Goal: Task Accomplishment & Management: Complete application form

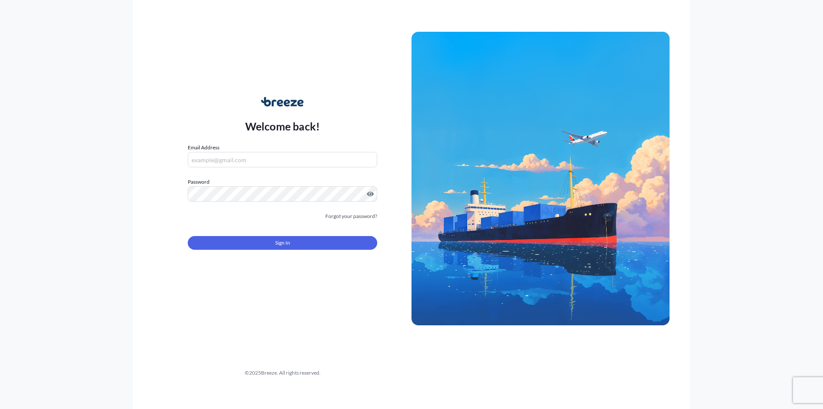
type input "[PERSON_NAME][EMAIL_ADDRESS][PERSON_NAME][DOMAIN_NAME]"
click at [289, 243] on span "Sign In" at bounding box center [282, 242] width 15 height 9
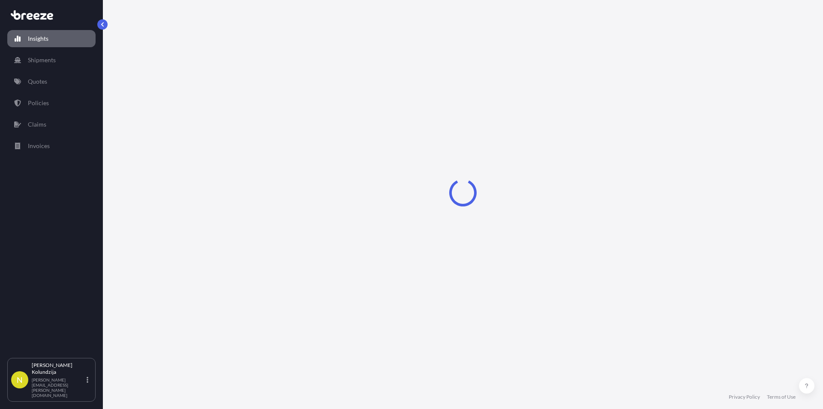
select select "2025"
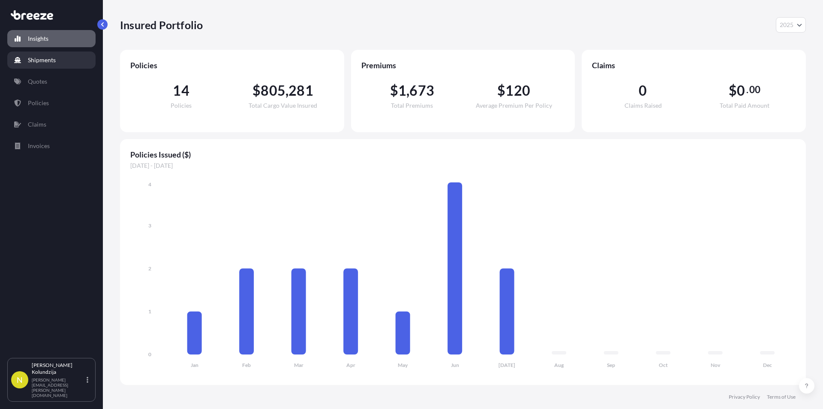
click at [50, 58] on p "Shipments" at bounding box center [42, 60] width 28 height 9
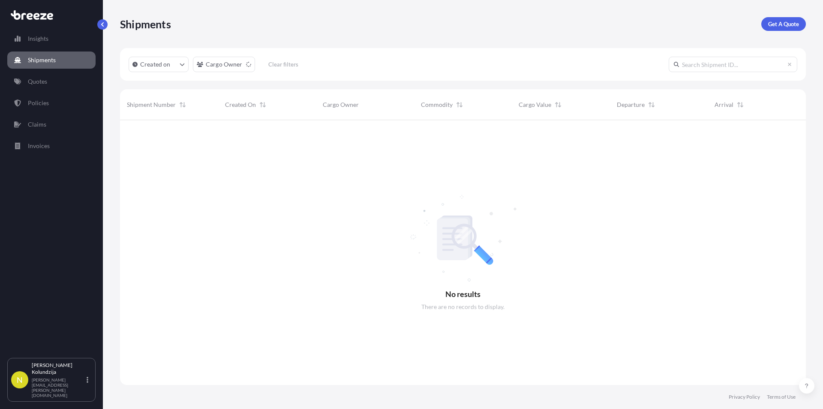
scroll to position [289, 679]
click at [49, 77] on link "Quotes" at bounding box center [51, 81] width 88 height 17
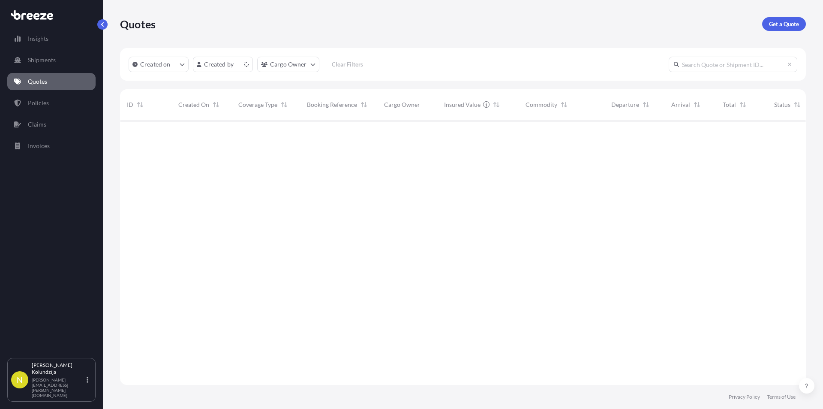
scroll to position [263, 679]
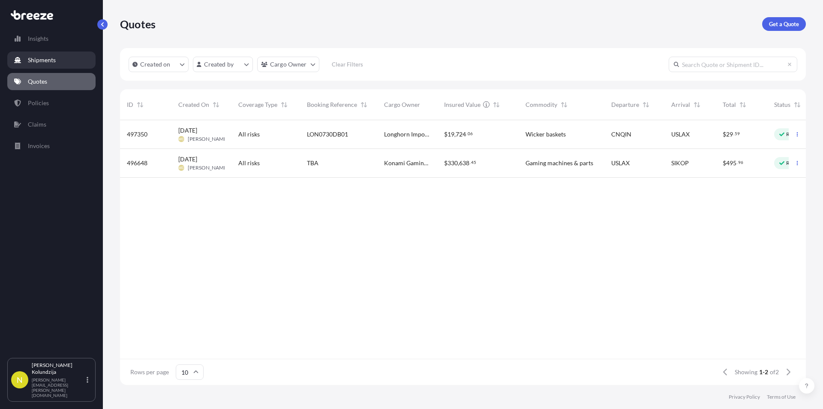
click at [37, 59] on p "Shipments" at bounding box center [42, 60] width 28 height 9
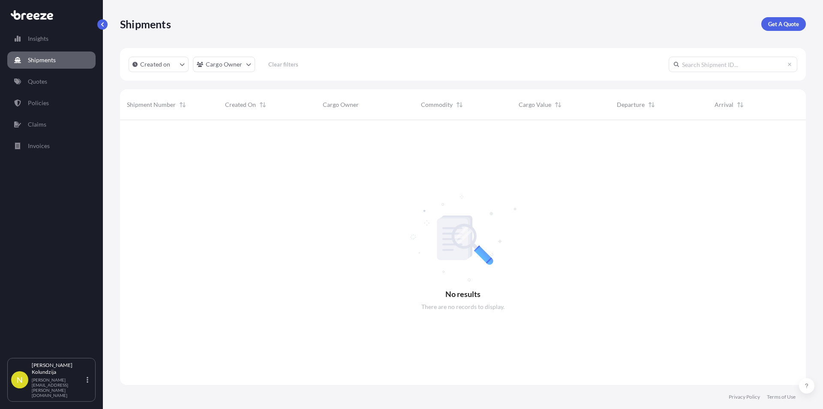
scroll to position [289, 679]
click at [150, 62] on p "Created on" at bounding box center [155, 64] width 30 height 9
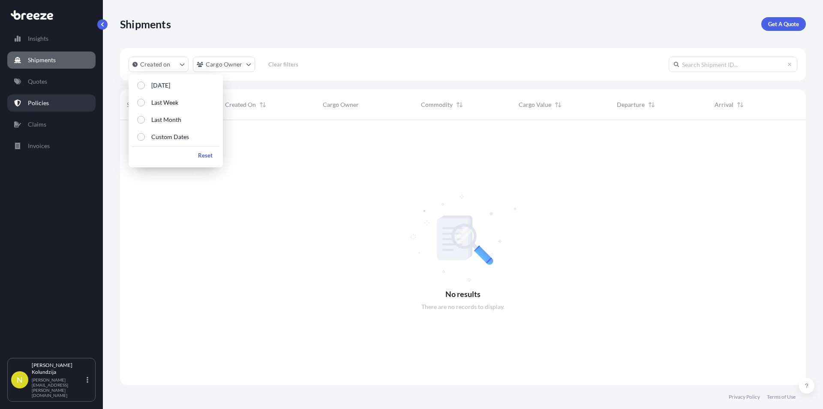
click at [49, 99] on link "Policies" at bounding box center [51, 102] width 88 height 17
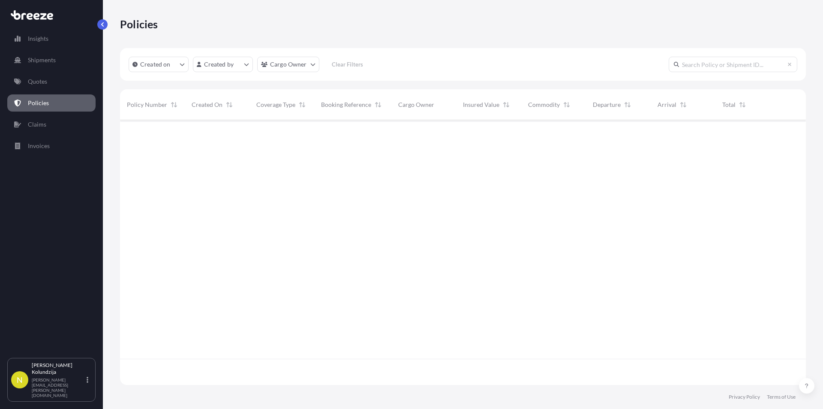
scroll to position [263, 679]
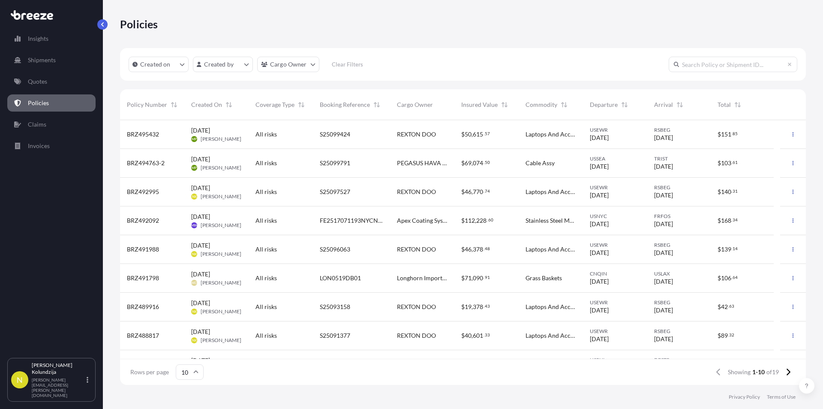
click at [400, 136] on span "REXTON DOO" at bounding box center [416, 134] width 39 height 9
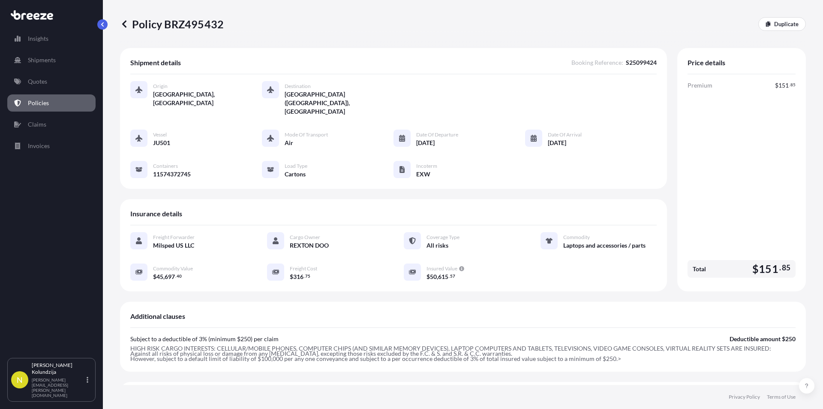
click at [773, 19] on link "Duplicate" at bounding box center [782, 24] width 48 height 14
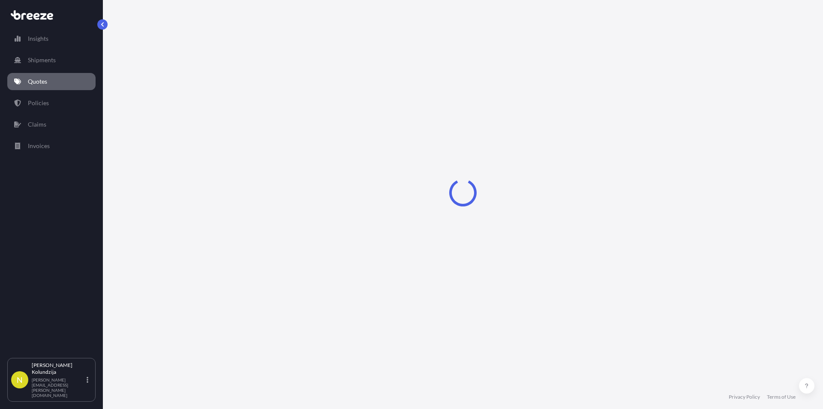
select select "Air"
select select "4"
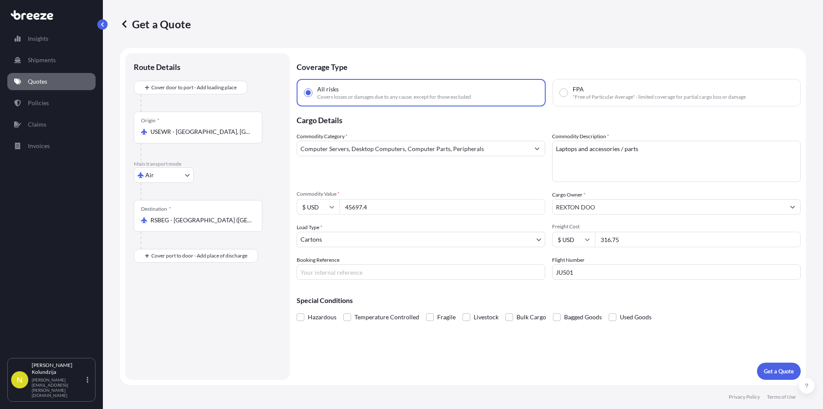
click at [373, 217] on div "Commodity Category * Computer Servers, Desktop Computers, Computer Parts, Perip…" at bounding box center [549, 205] width 504 height 147
click at [371, 209] on input "45697.4" at bounding box center [443, 206] width 206 height 15
type input "33590"
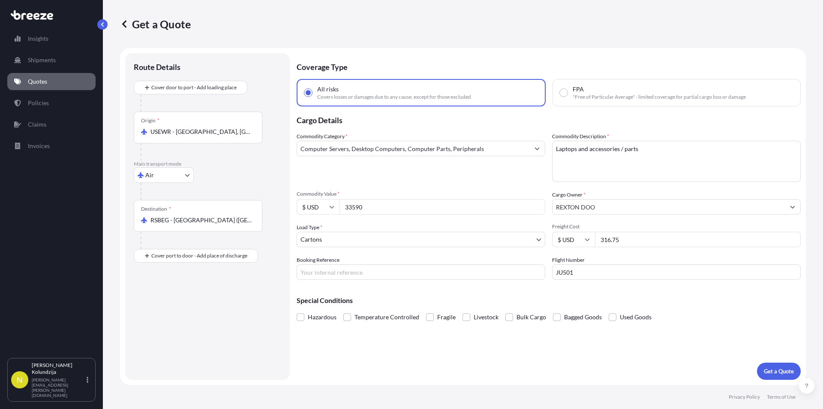
click at [613, 234] on input "316.75" at bounding box center [698, 238] width 206 height 15
type input "445.9"
click at [592, 258] on div "Flight Number JU501" at bounding box center [676, 267] width 249 height 24
click at [335, 273] on input "Booking Reference" at bounding box center [421, 271] width 249 height 15
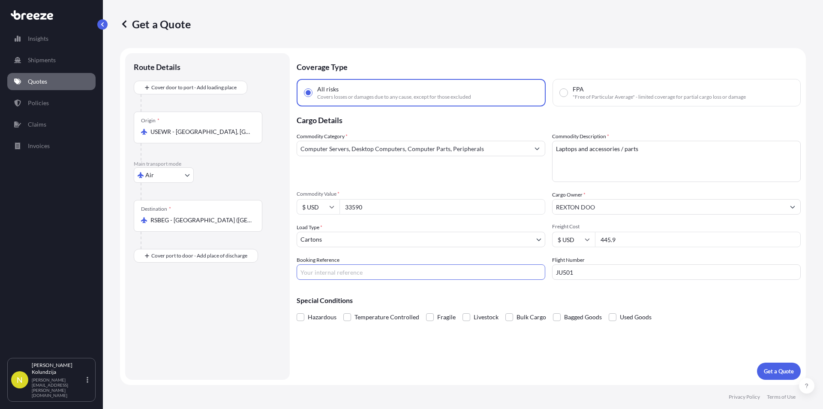
paste input "S25102973"
type input "S25102973"
click at [298, 291] on div "Special Conditions Hazardous Temperature Controlled Fragile Livestock Bulk Carg…" at bounding box center [549, 304] width 504 height 37
click at [777, 369] on p "Get a Quote" at bounding box center [779, 371] width 30 height 9
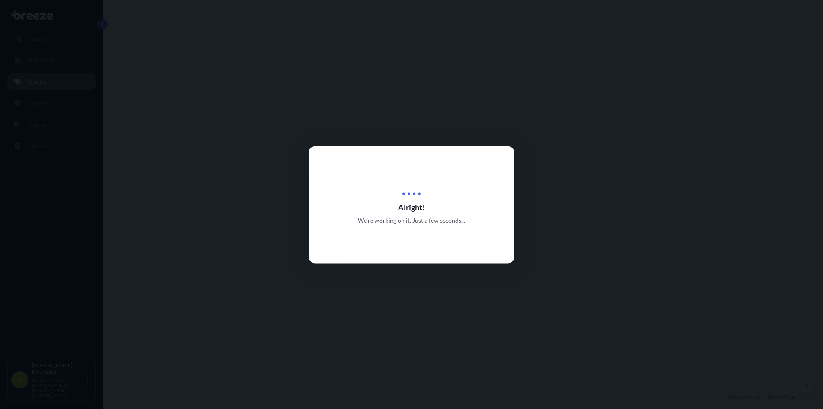
select select "Air"
select select "4"
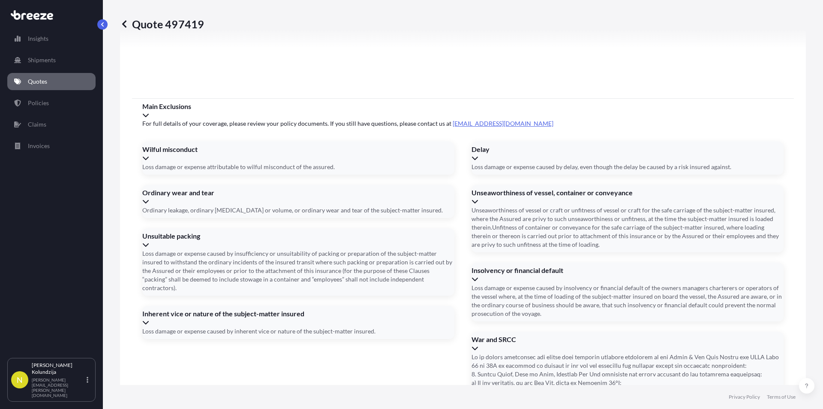
scroll to position [1165, 0]
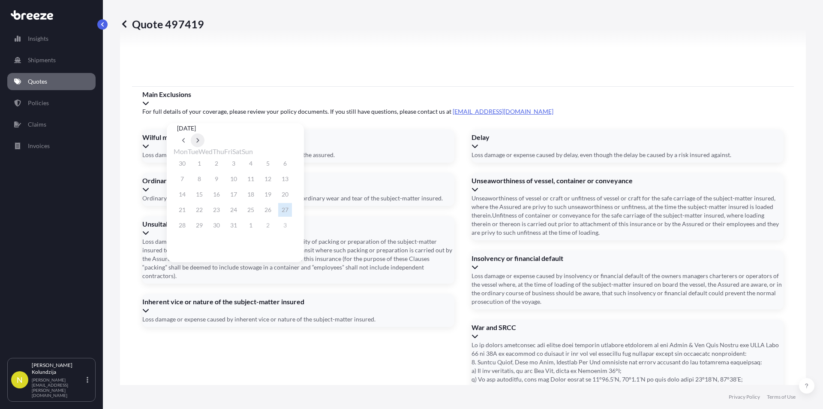
click at [204, 133] on button at bounding box center [198, 140] width 14 height 14
click at [258, 214] on button "22" at bounding box center [251, 210] width 14 height 14
type input "[DATE]"
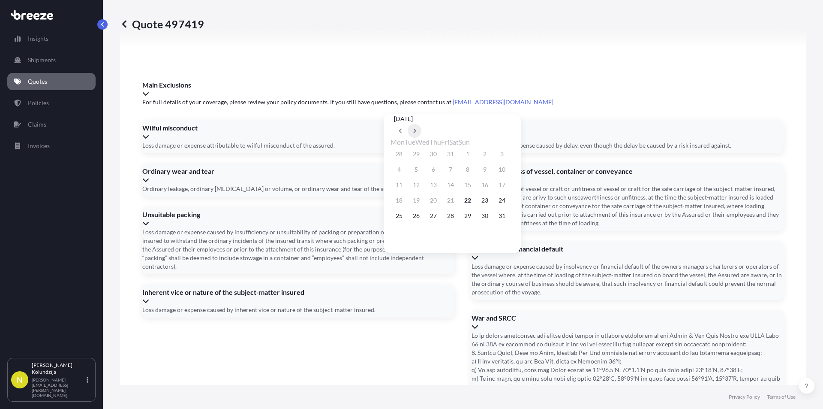
click at [421, 124] on button at bounding box center [415, 131] width 14 height 14
click at [475, 203] on button "26" at bounding box center [468, 200] width 14 height 14
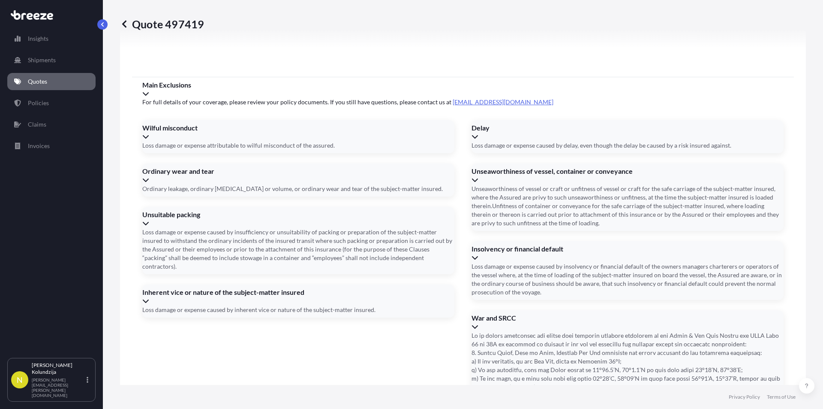
type input "[DATE]"
paste input "115-74404945"
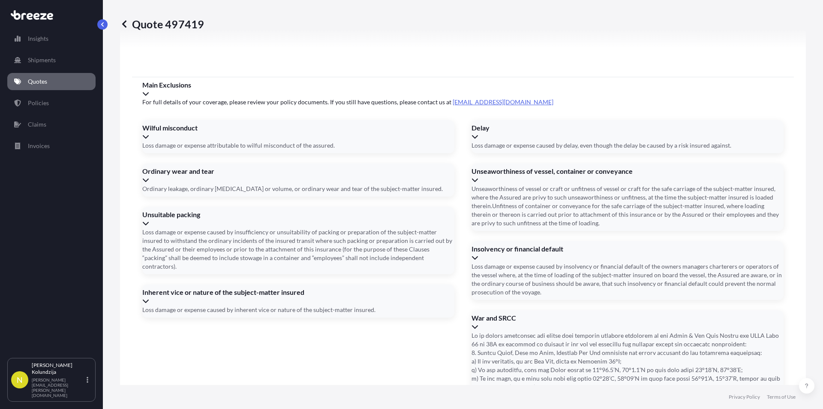
type input "11574404945"
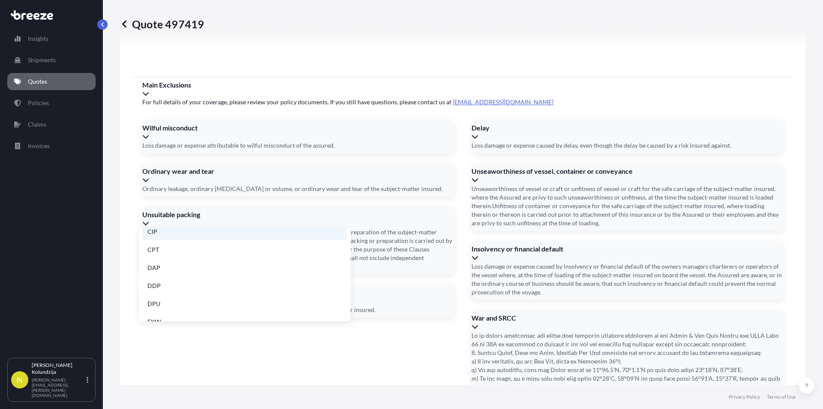
scroll to position [109, 0]
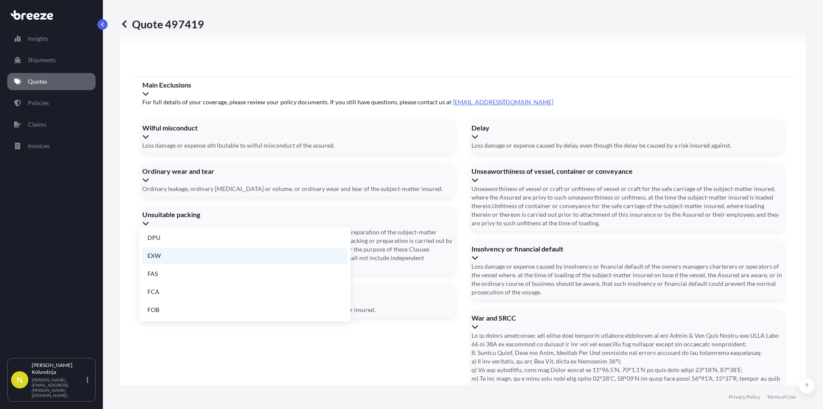
click at [190, 257] on li "EXW" at bounding box center [244, 255] width 205 height 16
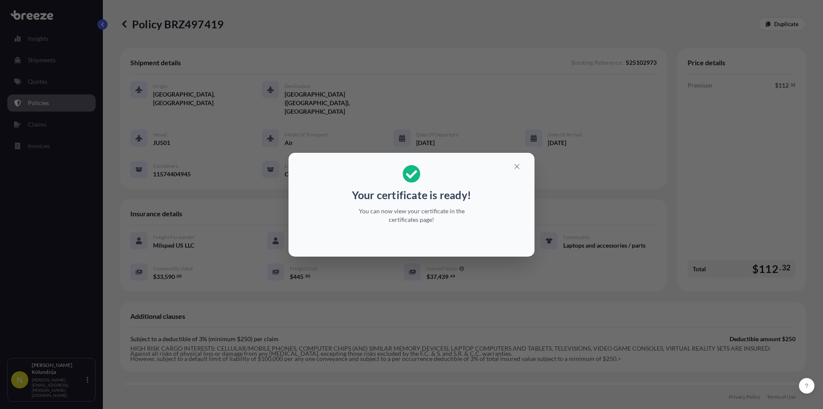
click at [465, 189] on p "Your certificate is ready!" at bounding box center [411, 195] width 119 height 14
click at [565, 182] on div "Your certificate is ready! You can now view your certificate in the certificate…" at bounding box center [411, 204] width 823 height 409
